Goal: Task Accomplishment & Management: Manage account settings

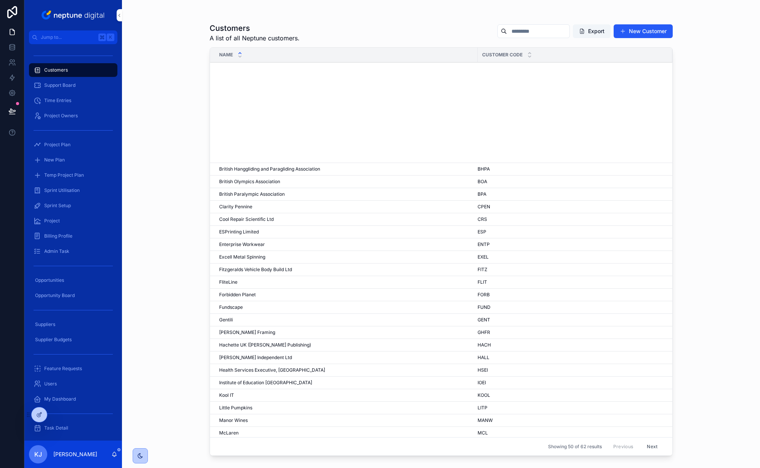
scroll to position [253, 0]
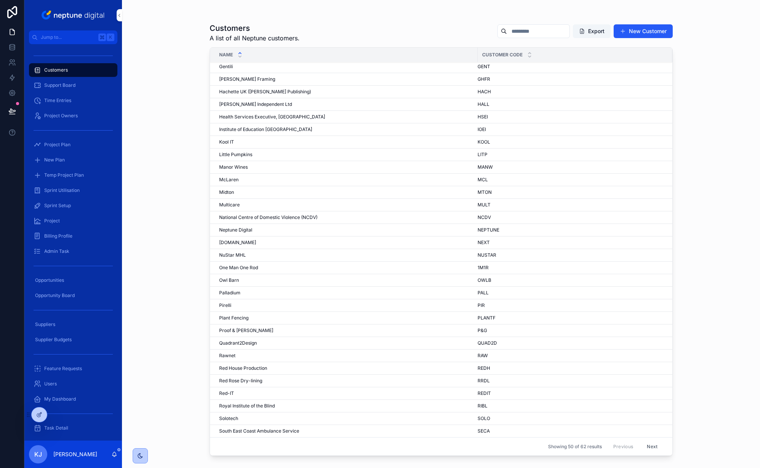
click at [645, 450] on button "Next" at bounding box center [651, 447] width 21 height 12
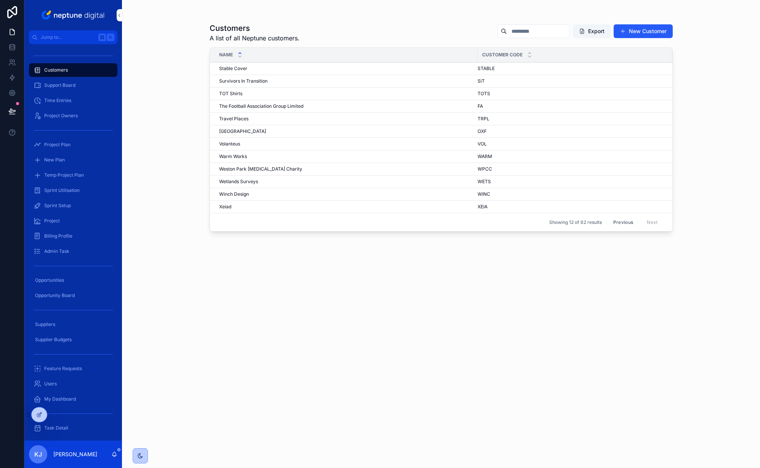
click at [241, 80] on span "Survivors In Transition" at bounding box center [243, 81] width 48 height 6
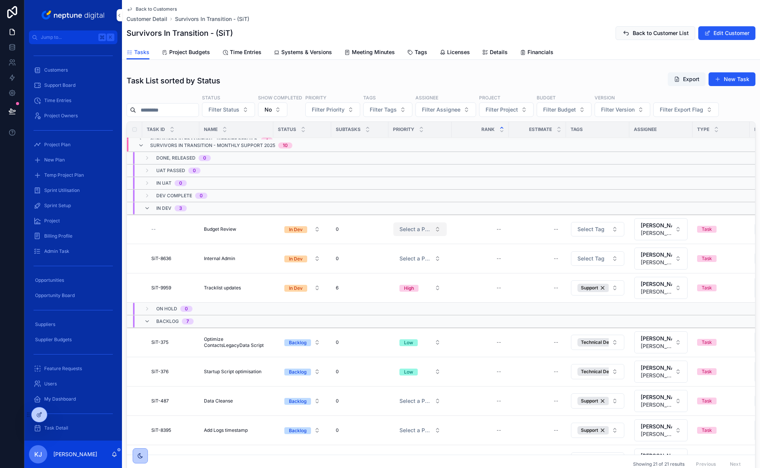
scroll to position [19, 0]
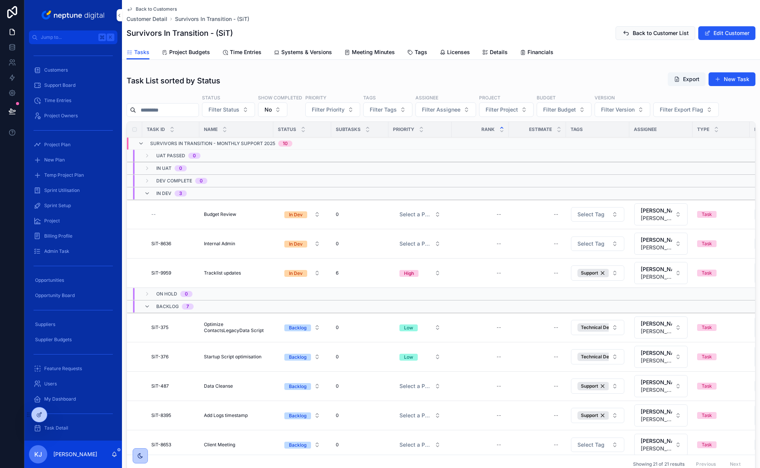
click at [228, 274] on span "Tracklist updates" at bounding box center [222, 273] width 37 height 6
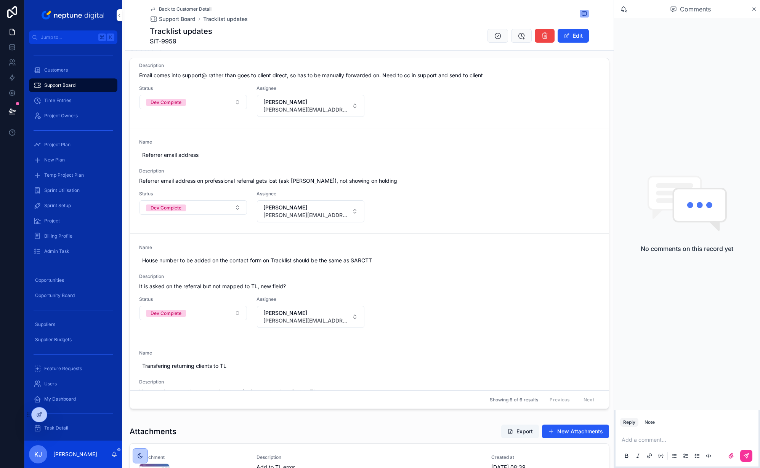
scroll to position [301, 0]
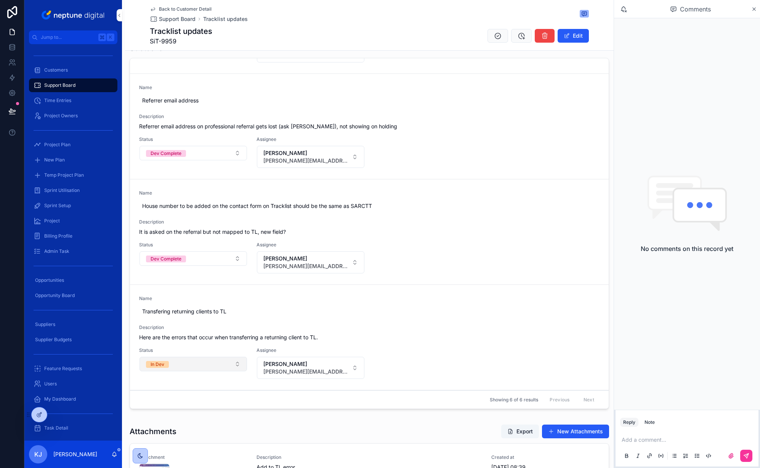
click at [236, 362] on button "In Dev" at bounding box center [192, 364] width 107 height 14
click at [188, 312] on div "Dev Complete" at bounding box center [192, 313] width 106 height 11
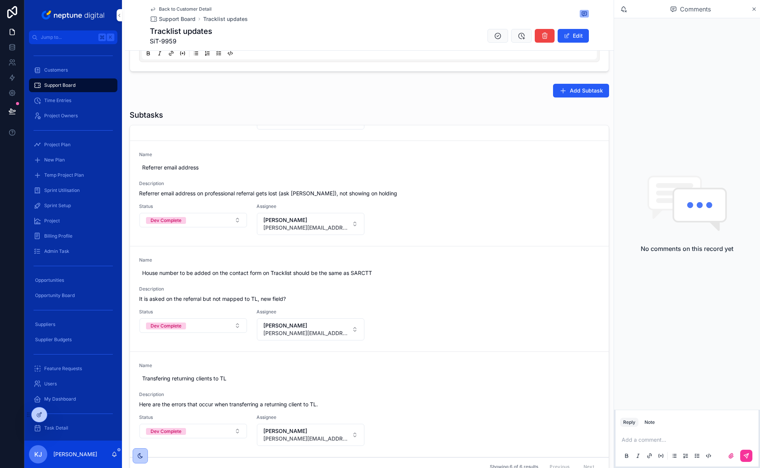
scroll to position [0, 0]
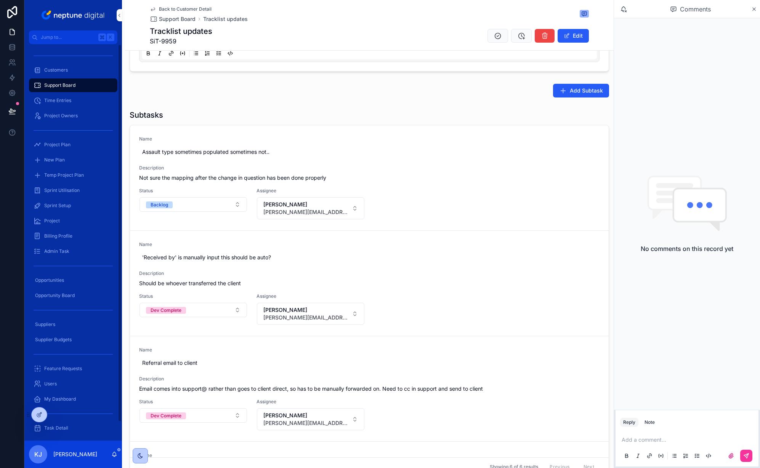
click at [53, 71] on span "Customers" at bounding box center [56, 70] width 24 height 6
